Goal: Transaction & Acquisition: Book appointment/travel/reservation

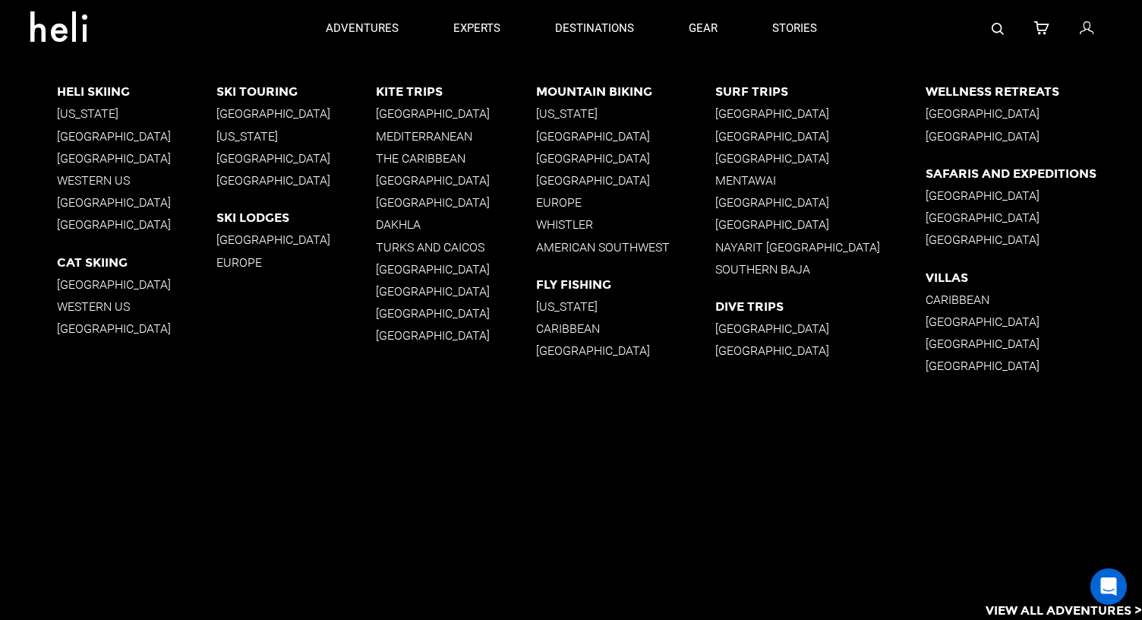
click at [608, 153] on p "[GEOGRAPHIC_DATA]" at bounding box center [625, 158] width 179 height 14
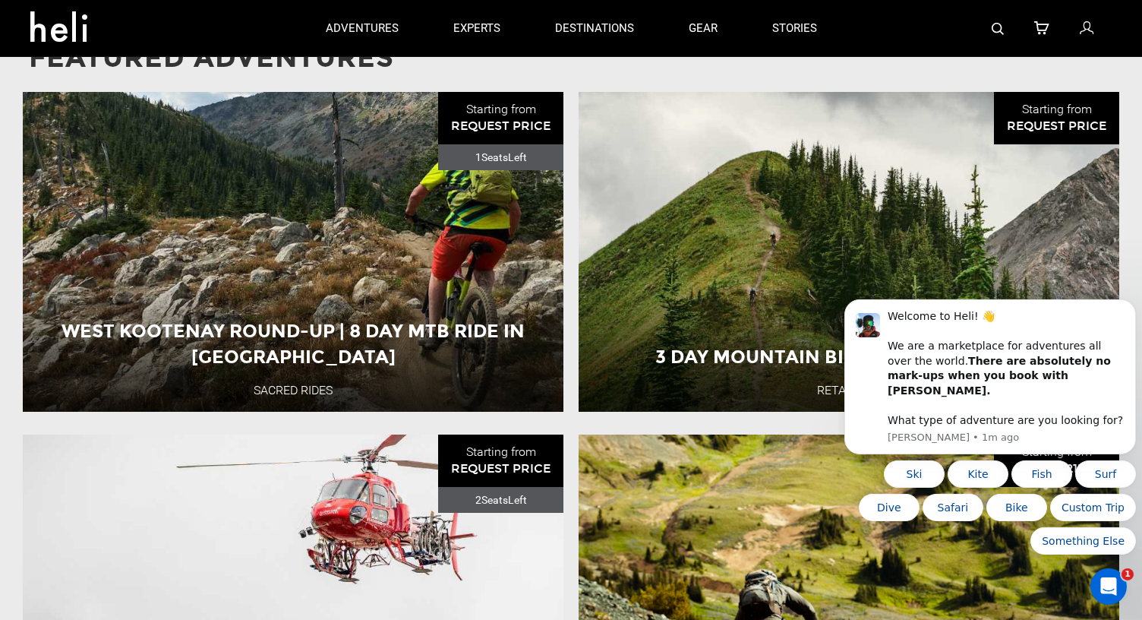
scroll to position [1508, 0]
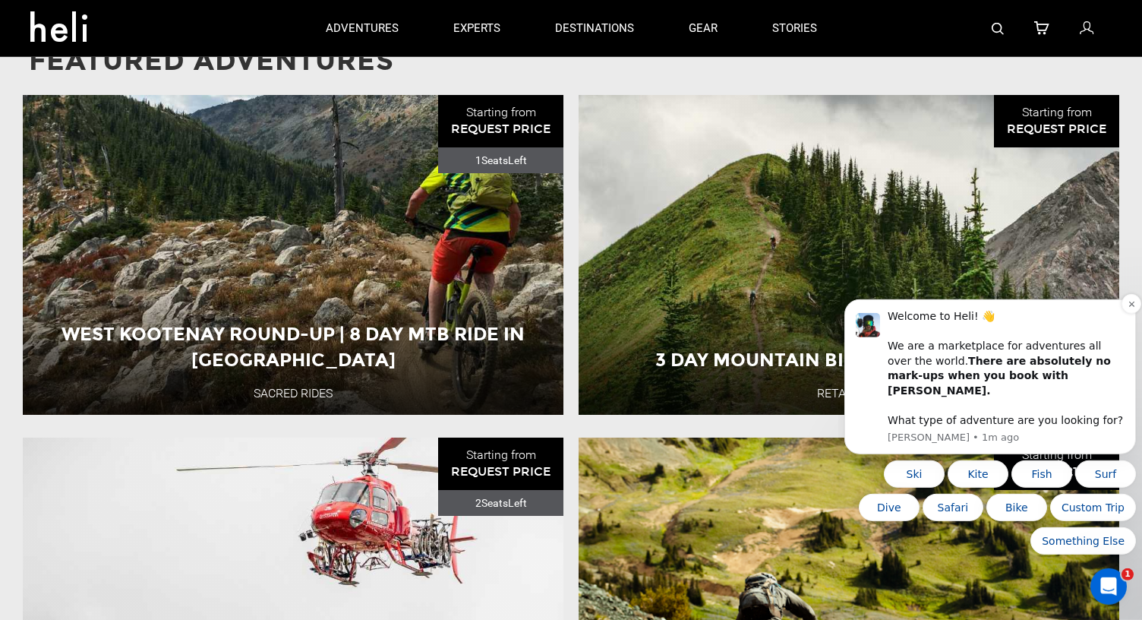
click at [1120, 317] on div "Welcome to Heli! 👋 We are a marketplace for adventures all over the world. Ther…" at bounding box center [991, 376] width 292 height 155
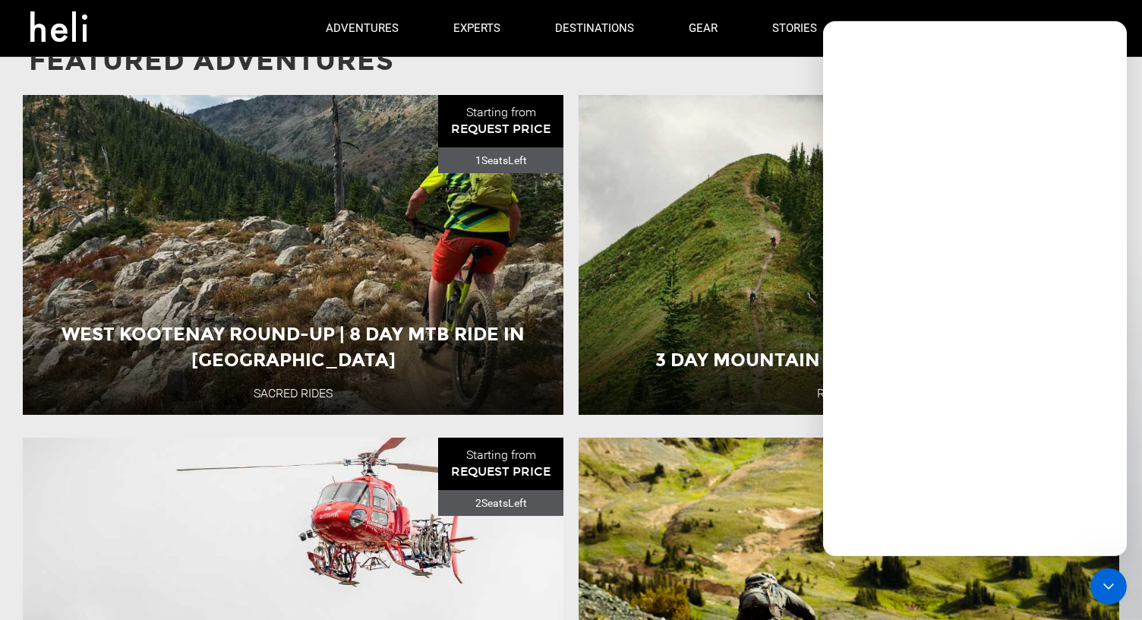
scroll to position [0, 0]
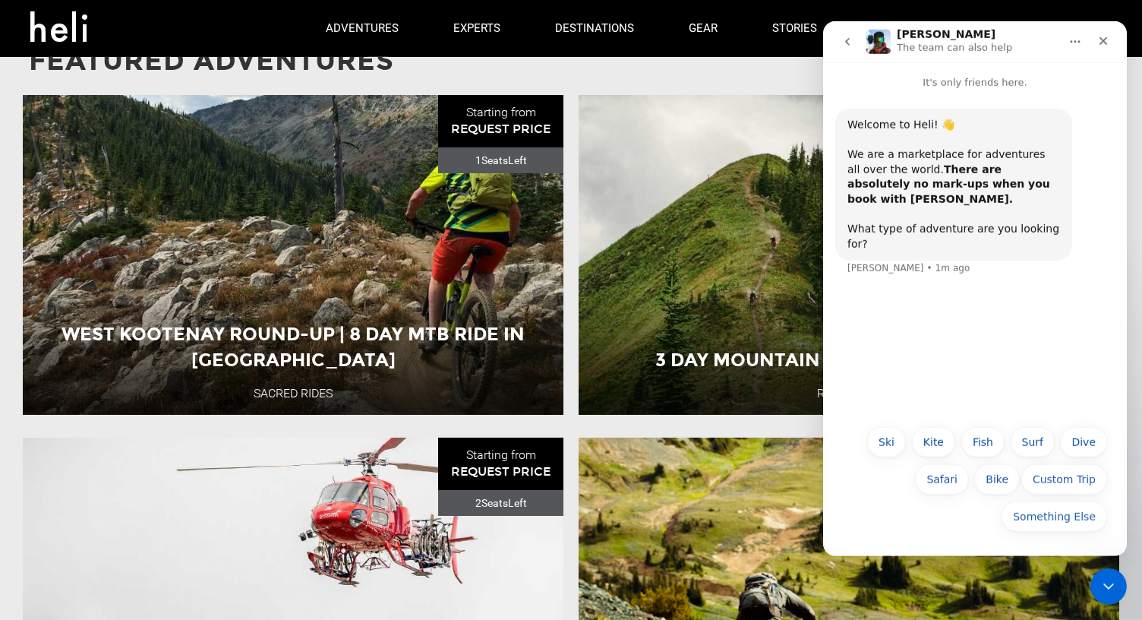
click at [758, 74] on p "Featured Adventures" at bounding box center [571, 61] width 1085 height 39
click at [1109, 37] on icon "Close" at bounding box center [1104, 40] width 12 height 12
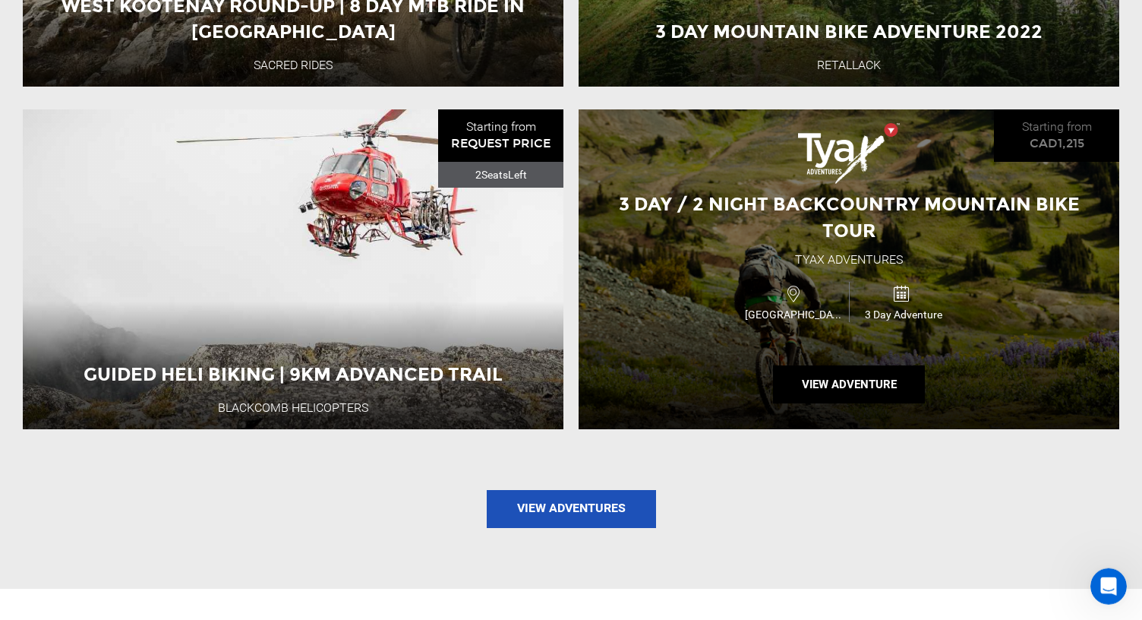
scroll to position [1838, 0]
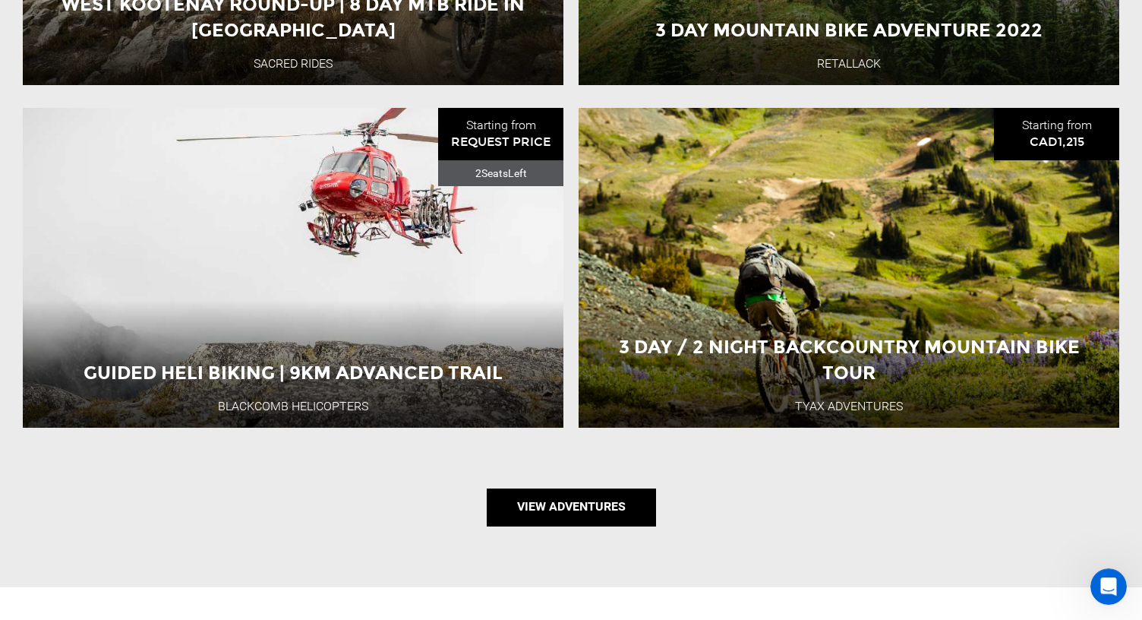
click at [586, 513] on link "View Adventures" at bounding box center [571, 507] width 169 height 38
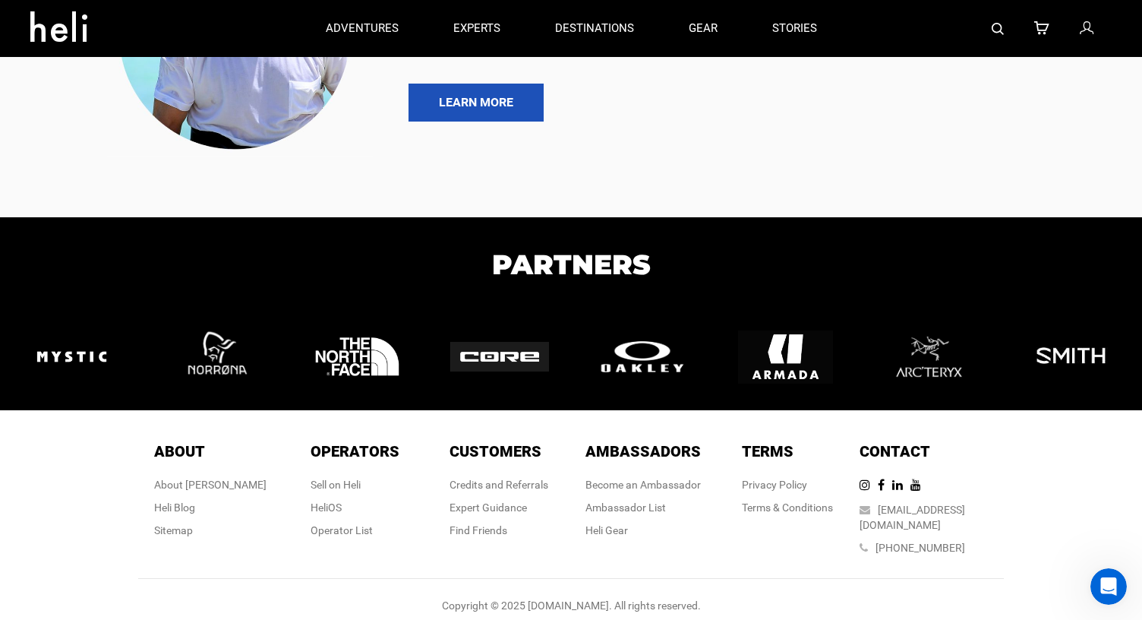
scroll to position [3749, 0]
